Goal: Task Accomplishment & Management: Use online tool/utility

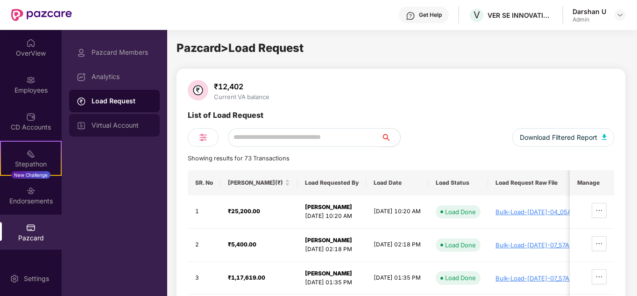
click at [107, 128] on div "Virtual Account" at bounding box center [122, 124] width 61 height 7
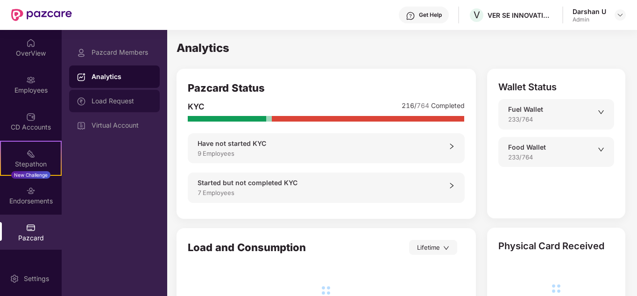
click at [116, 105] on div "Load Request" at bounding box center [114, 101] width 91 height 22
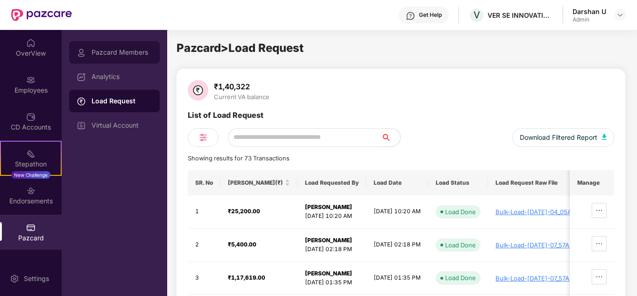
click at [115, 56] on div "Pazcard Members" at bounding box center [114, 52] width 91 height 22
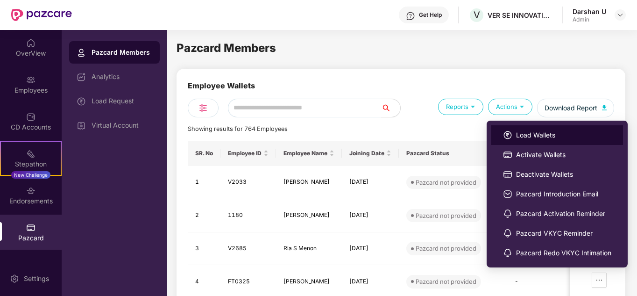
click at [538, 135] on span "Load Wallets" at bounding box center [563, 135] width 95 height 10
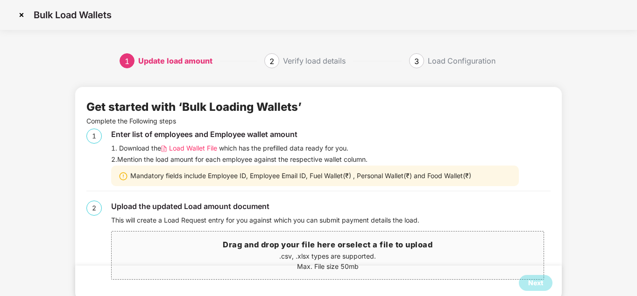
click at [206, 149] on span "Load Wallet File" at bounding box center [193, 148] width 48 height 10
click at [23, 14] on img at bounding box center [21, 14] width 15 height 15
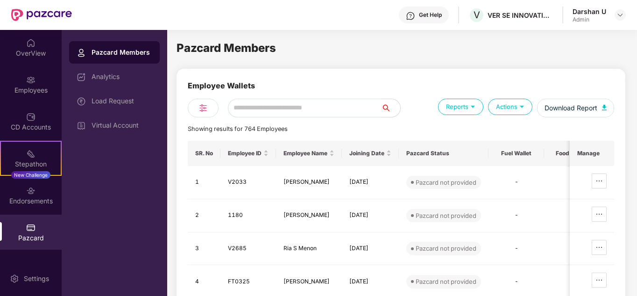
click at [282, 106] on input "text" at bounding box center [305, 108] width 154 height 19
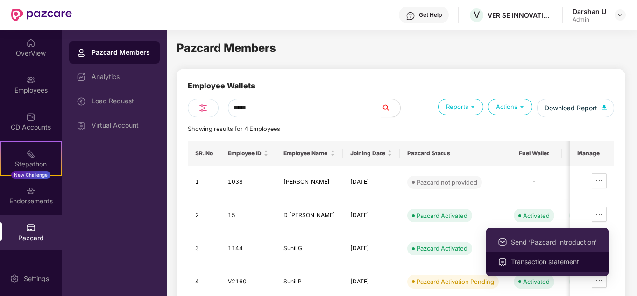
type input "*****"
click at [547, 258] on span "Transaction statement" at bounding box center [554, 261] width 86 height 10
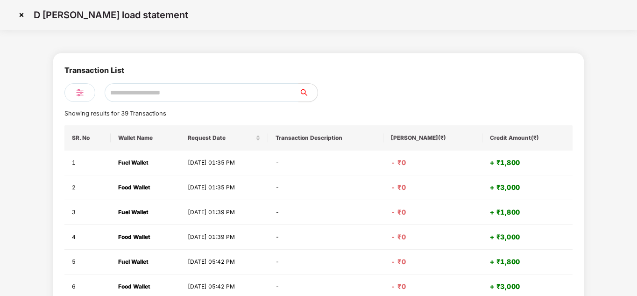
click at [21, 18] on img at bounding box center [21, 14] width 15 height 15
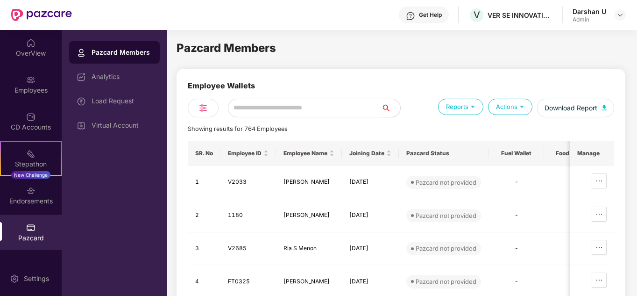
click at [331, 107] on input "text" at bounding box center [305, 108] width 154 height 19
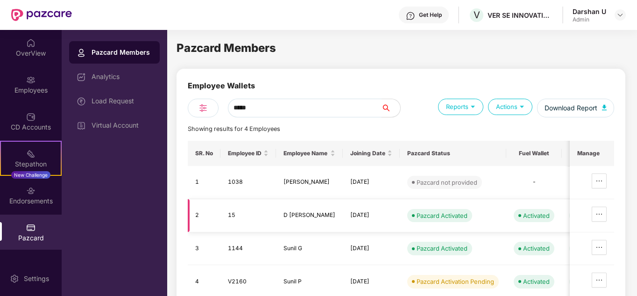
type input "*****"
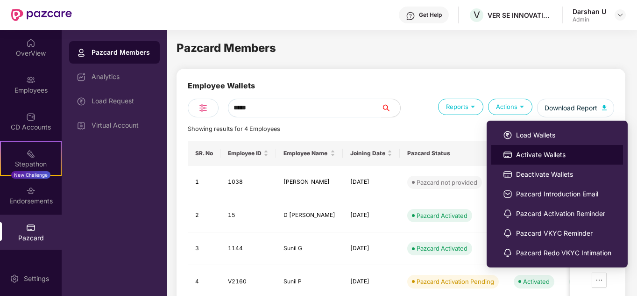
click at [536, 154] on span "Activate Wallets" at bounding box center [563, 154] width 95 height 10
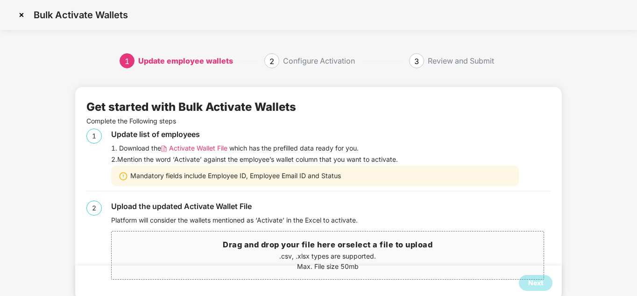
click at [210, 147] on span "Activate Wallet File" at bounding box center [198, 148] width 58 height 10
click at [347, 251] on p ".csv, .xlsx types are supported." at bounding box center [328, 256] width 432 height 10
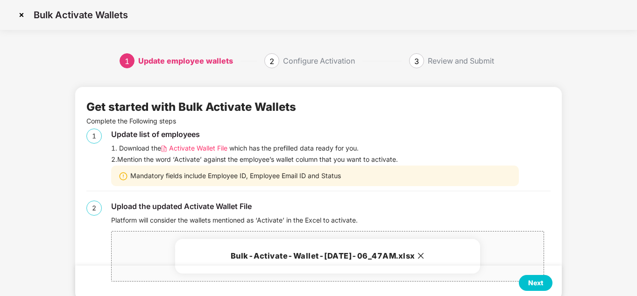
scroll to position [23, 0]
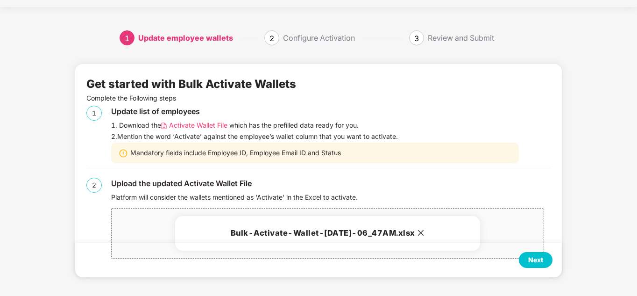
click at [537, 258] on div "Next" at bounding box center [535, 259] width 15 height 10
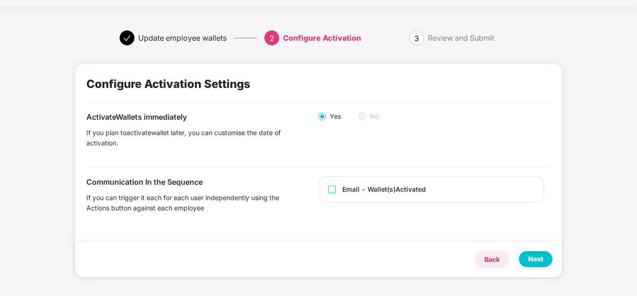
click at [495, 261] on div "Back" at bounding box center [491, 259] width 15 height 10
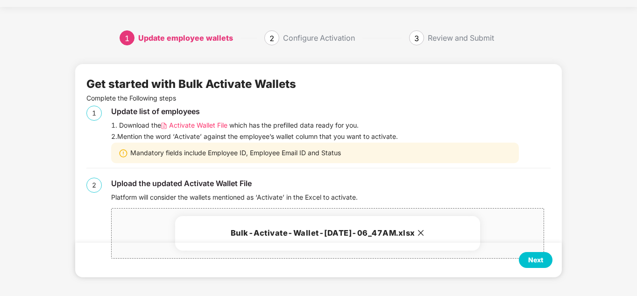
click at [535, 259] on div "Next" at bounding box center [535, 259] width 15 height 10
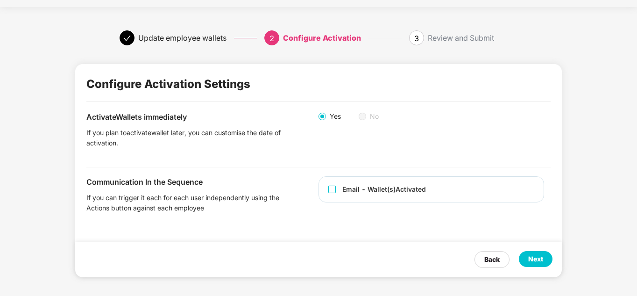
scroll to position [0, 0]
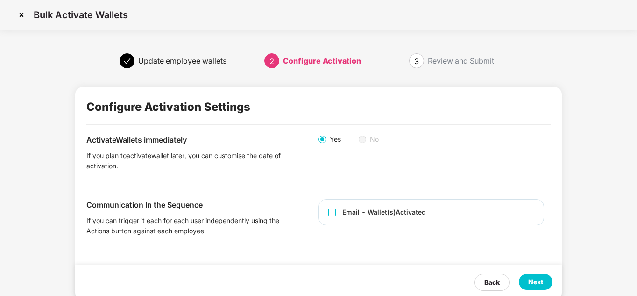
click at [17, 16] on img at bounding box center [21, 14] width 15 height 15
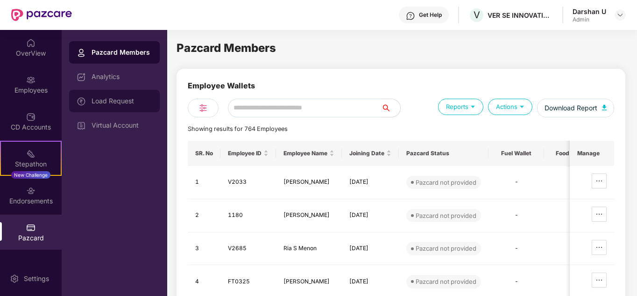
click at [114, 102] on div "Load Request" at bounding box center [122, 100] width 61 height 7
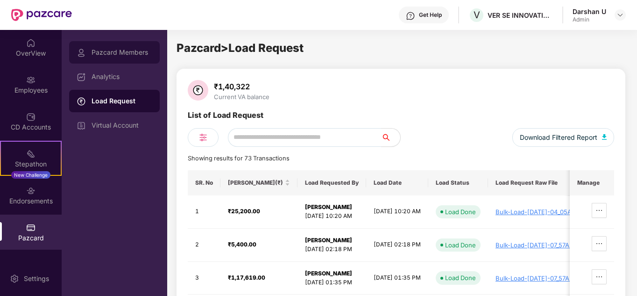
click at [138, 56] on div "Pazcard Members" at bounding box center [114, 52] width 91 height 22
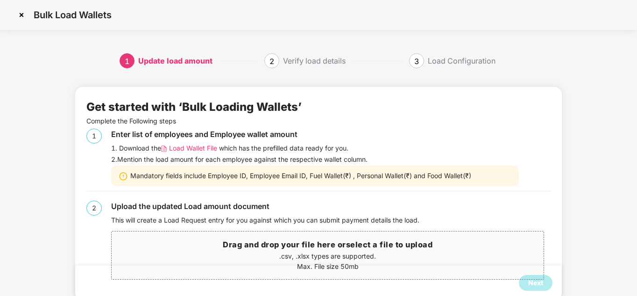
click at [261, 249] on h3 "Drag and drop your file here or select a file to upload" at bounding box center [328, 245] width 432 height 12
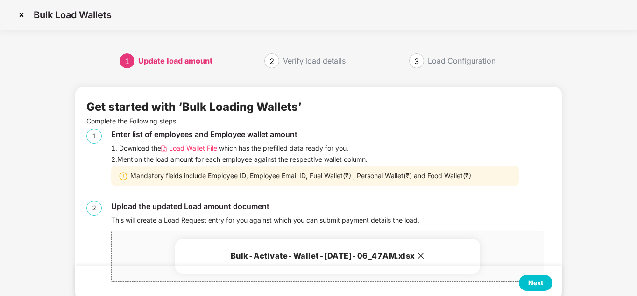
click at [535, 283] on div "Next" at bounding box center [535, 282] width 15 height 10
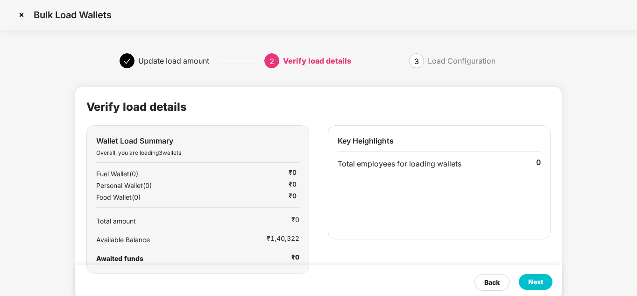
click at [25, 13] on img at bounding box center [21, 14] width 15 height 15
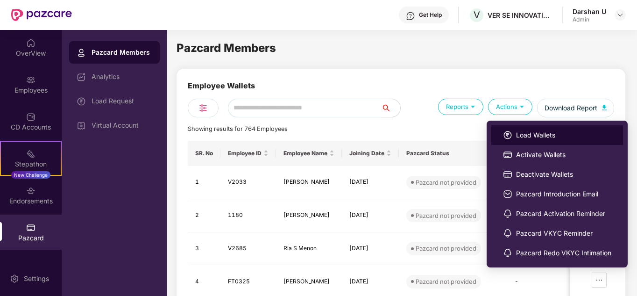
click at [536, 142] on li "Load Wallets" at bounding box center [557, 135] width 132 height 20
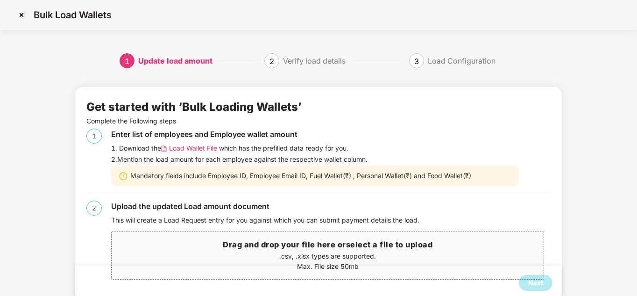
click at [280, 247] on h3 "Drag and drop your file here or select a file to upload" at bounding box center [328, 245] width 432 height 12
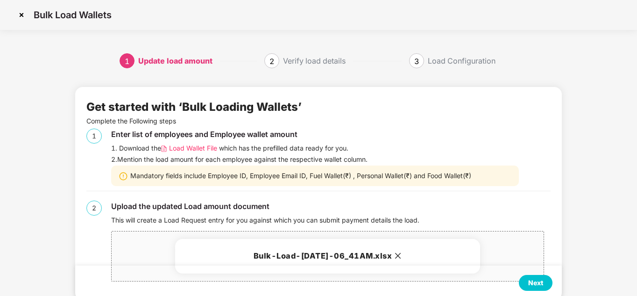
click at [544, 281] on div "Next" at bounding box center [536, 283] width 34 height 16
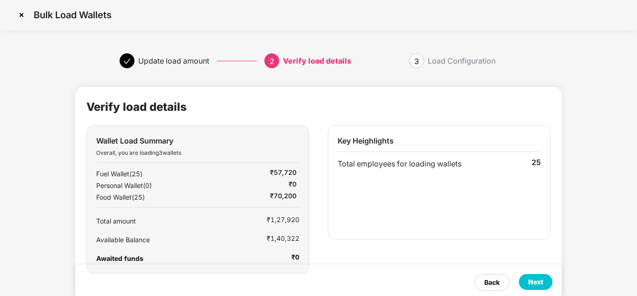
scroll to position [23, 0]
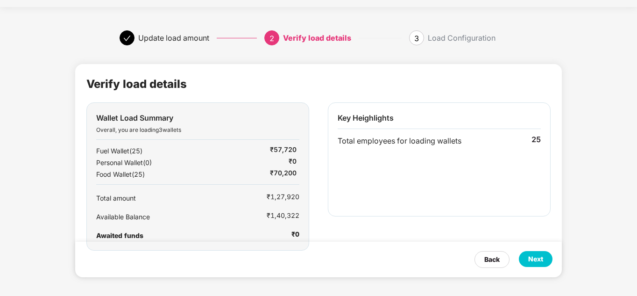
click at [547, 258] on div "Next" at bounding box center [536, 259] width 34 height 16
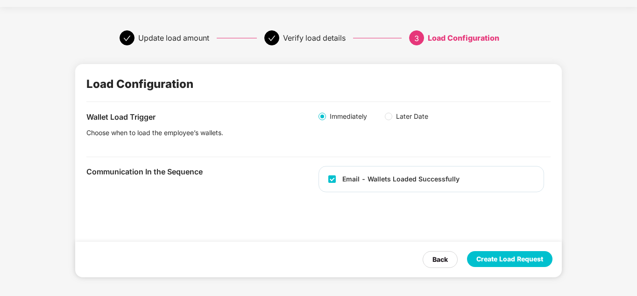
click at [520, 257] on div "Create Load Request" at bounding box center [509, 259] width 67 height 10
